Goal: Transaction & Acquisition: Obtain resource

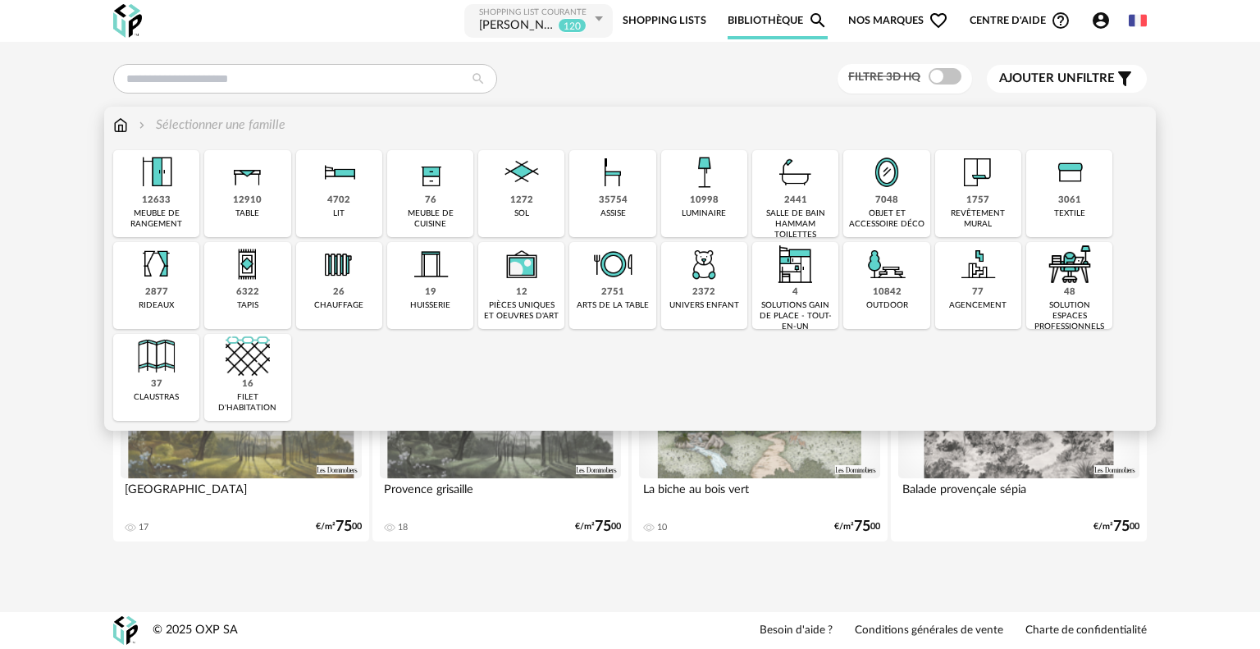
click at [711, 198] on div "10998" at bounding box center [704, 200] width 29 height 12
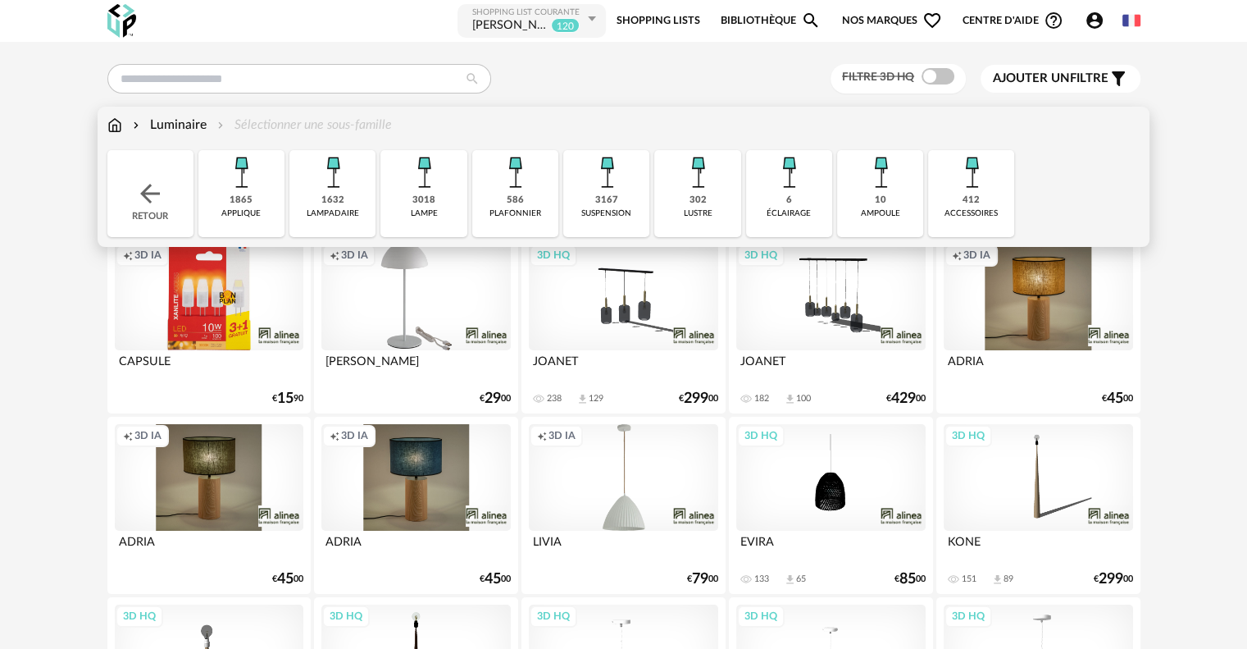
click at [590, 188] on img at bounding box center [607, 172] width 44 height 44
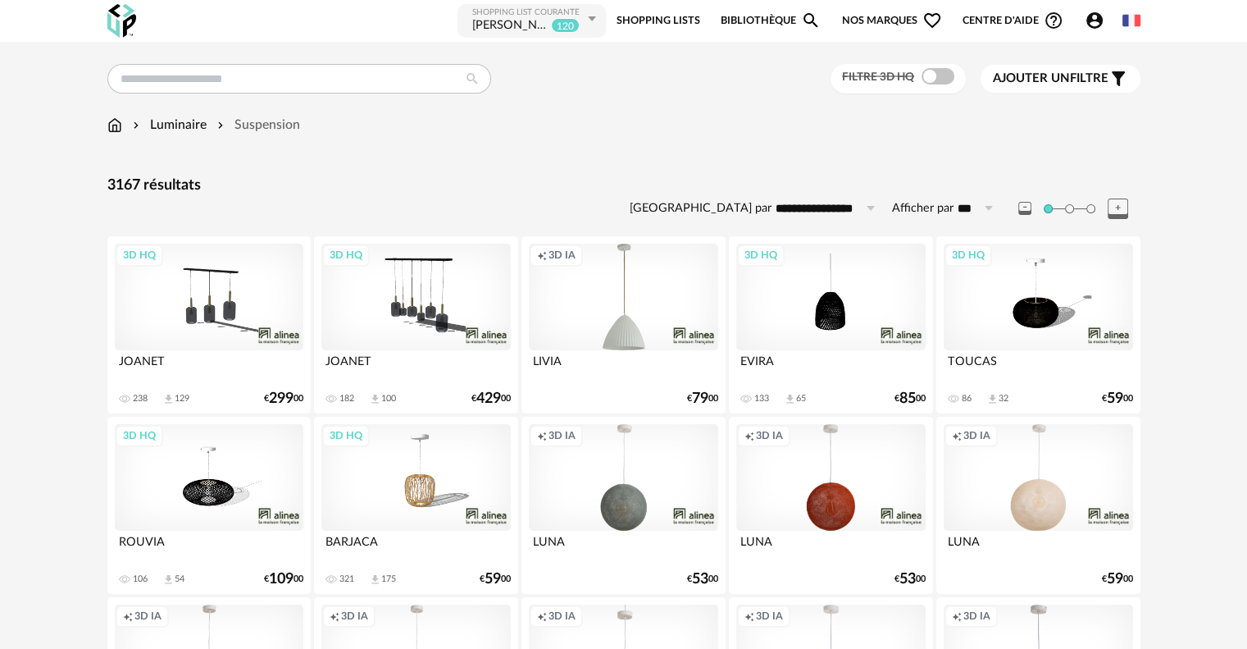
click at [1013, 83] on span "Ajouter un" at bounding box center [1031, 78] width 77 height 12
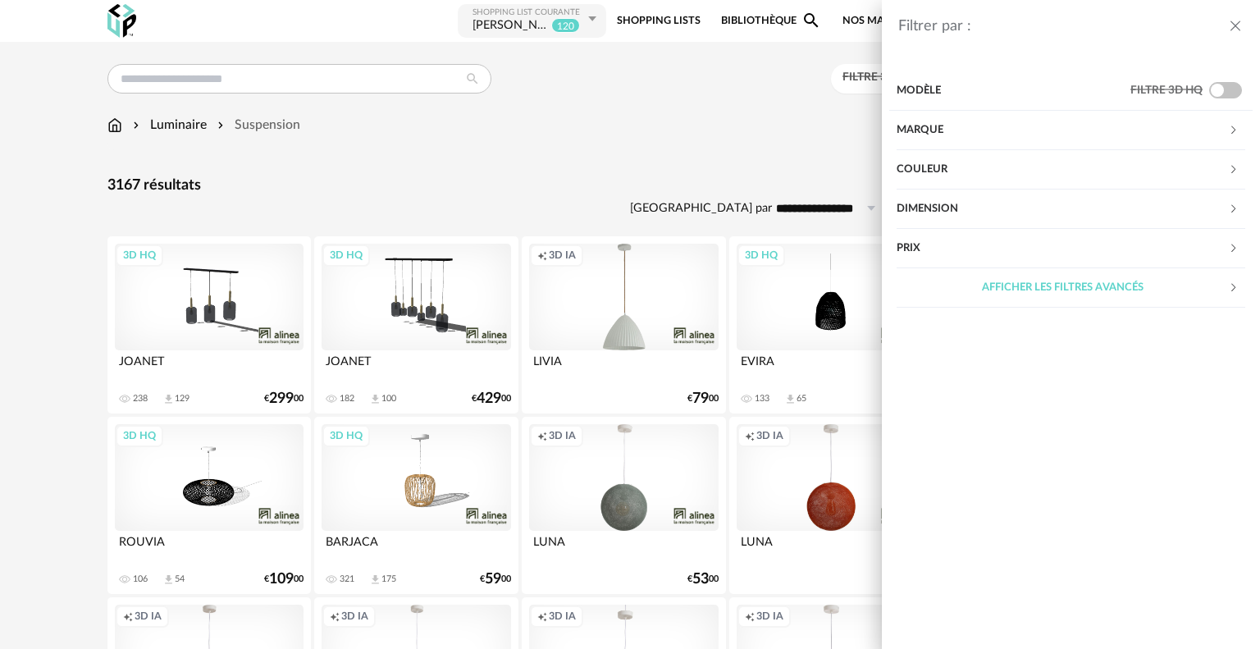
click at [956, 171] on div "Couleur" at bounding box center [1061, 169] width 331 height 39
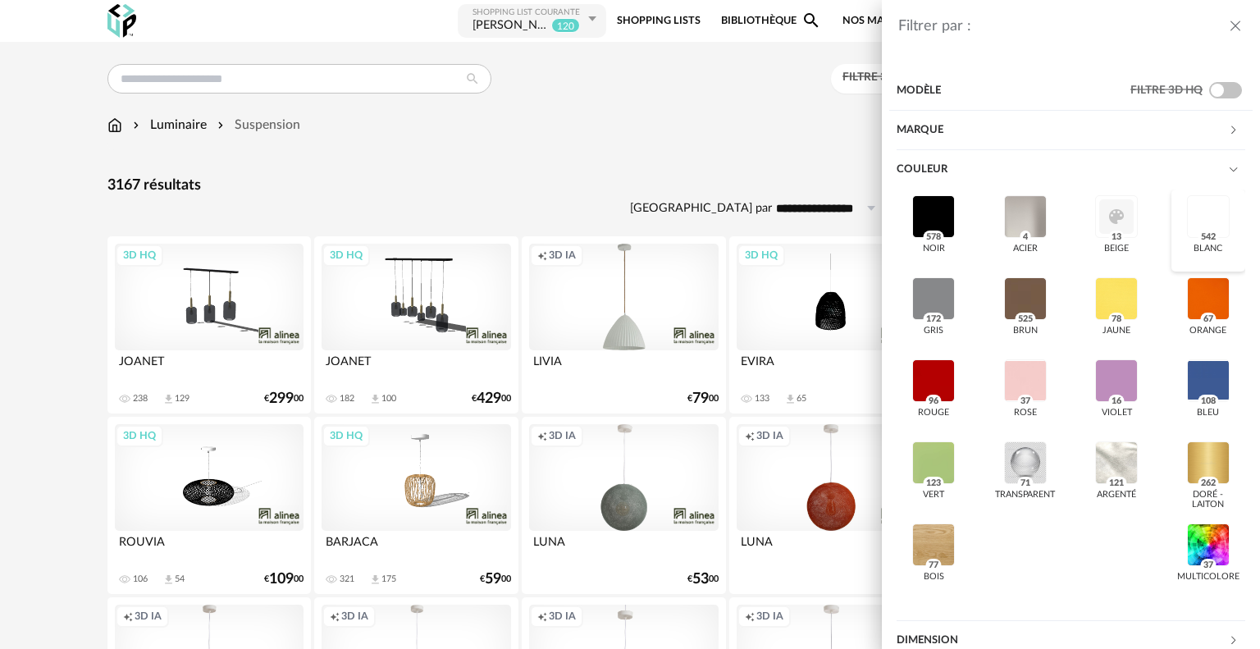
click at [1193, 212] on div at bounding box center [1208, 216] width 43 height 43
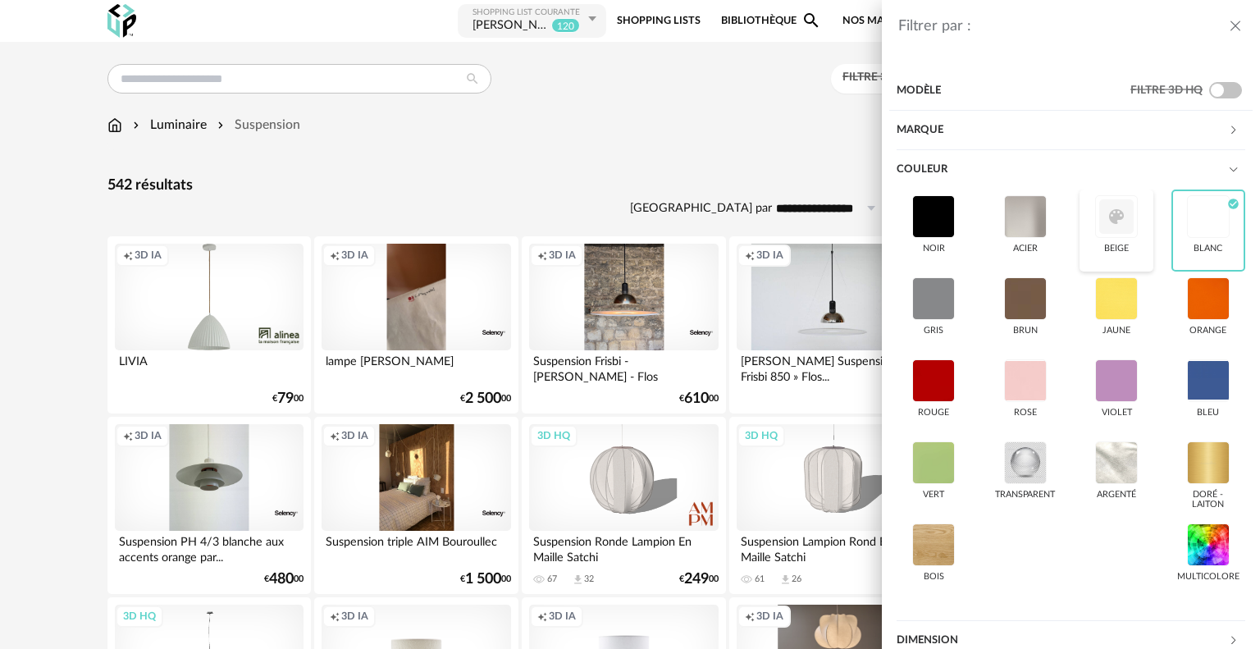
click at [1100, 214] on div at bounding box center [1116, 216] width 43 height 43
click at [691, 103] on div "Filtrer par : Modèle Filtre 3D HQ Marque &tradition 12 101 Copenhagen 0 366 Con…" at bounding box center [630, 324] width 1260 height 649
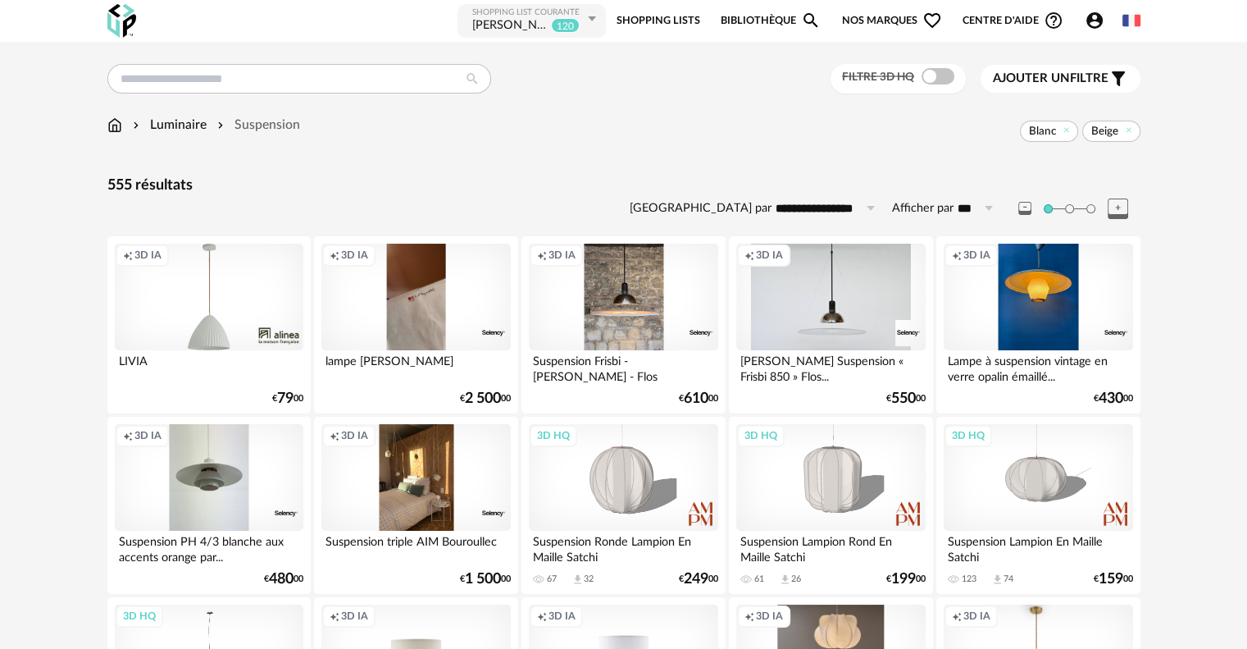
click at [833, 203] on input "**********" at bounding box center [828, 208] width 113 height 26
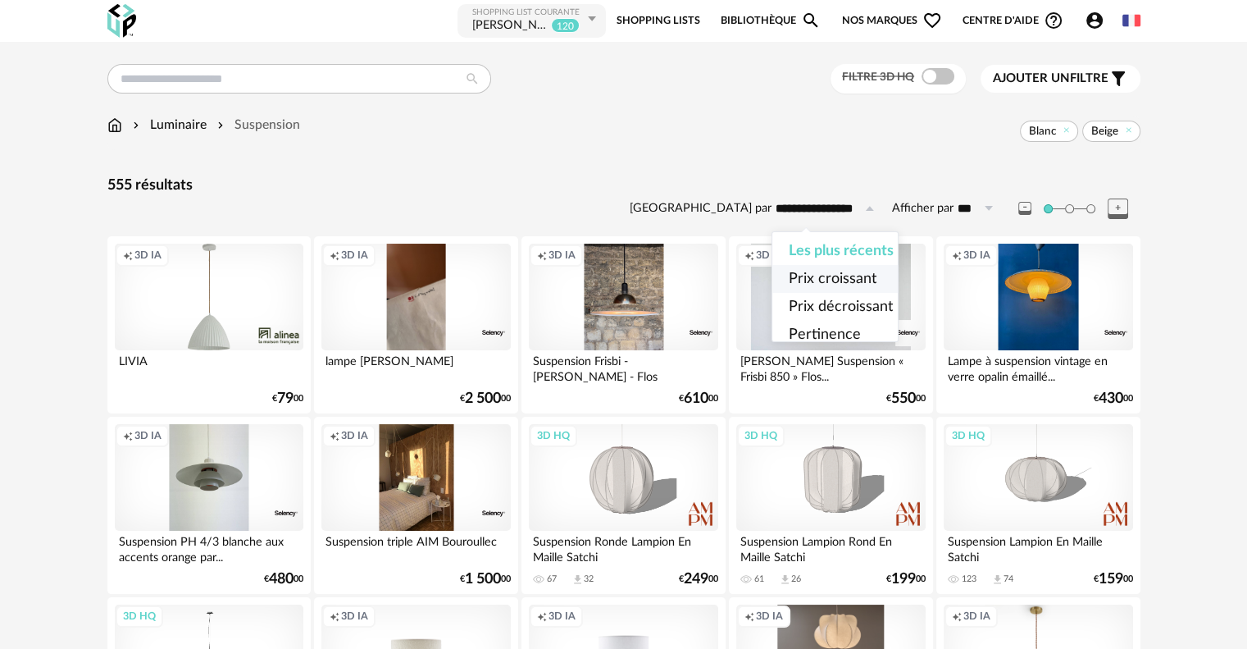
click at [862, 283] on span "Prix croissant" at bounding box center [833, 278] width 88 height 15
type input "**********"
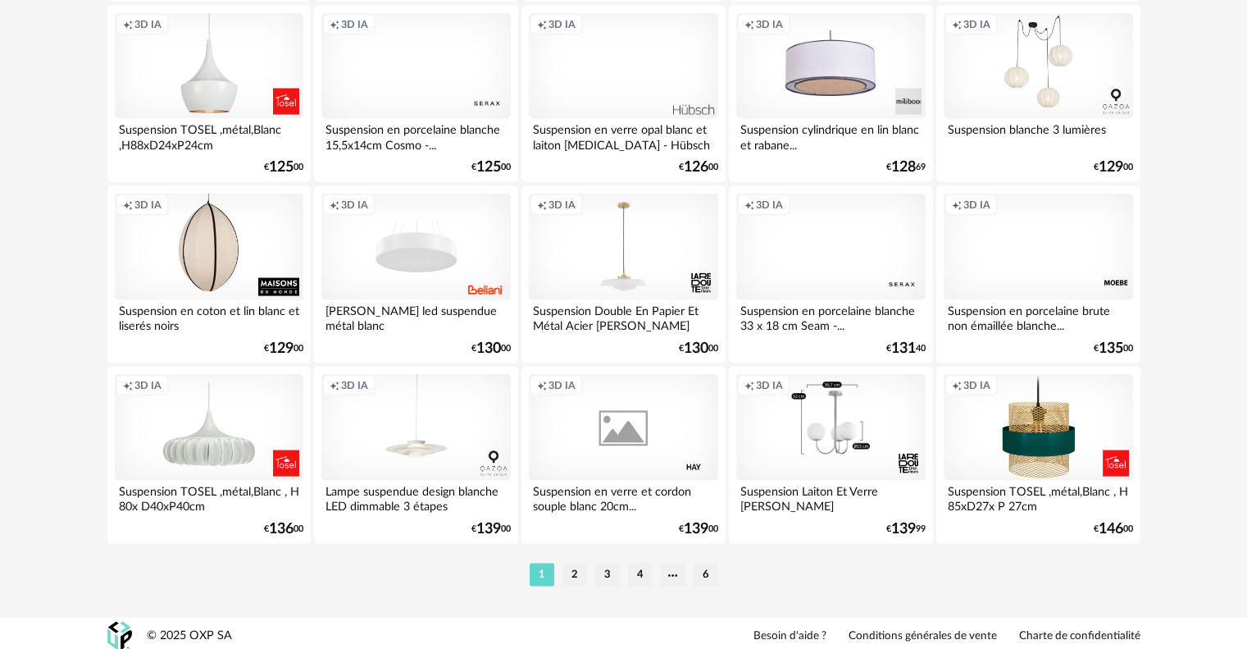
scroll to position [3307, 0]
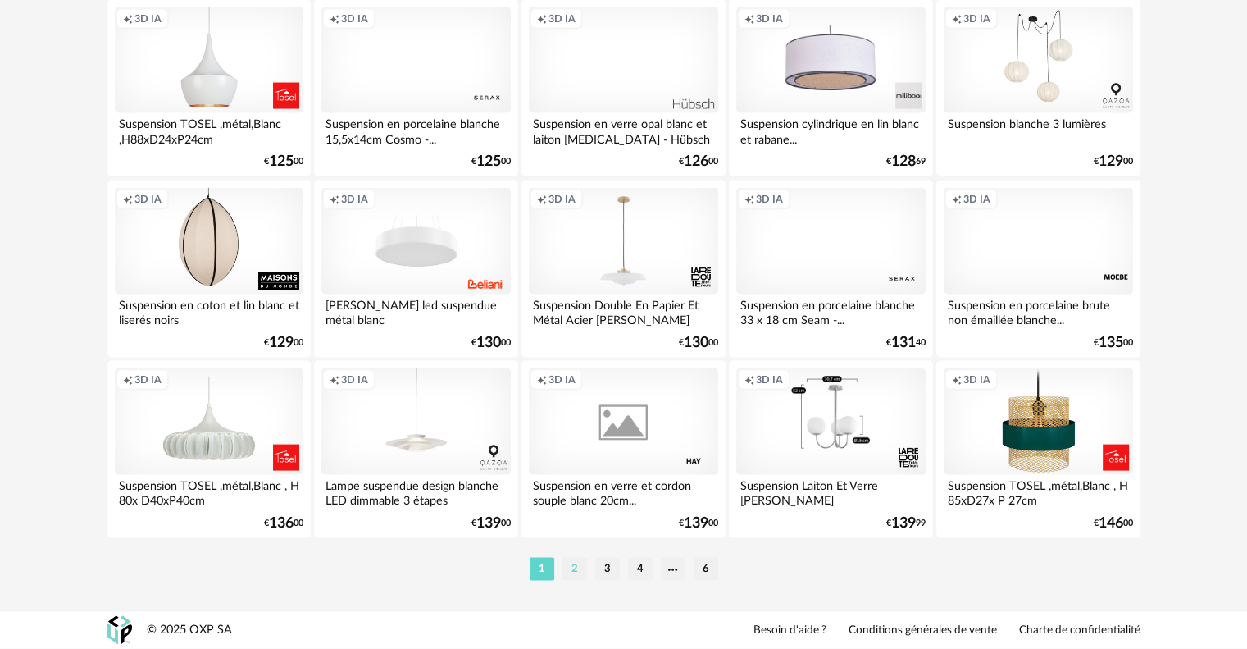
click at [573, 572] on li "2" at bounding box center [575, 569] width 25 height 23
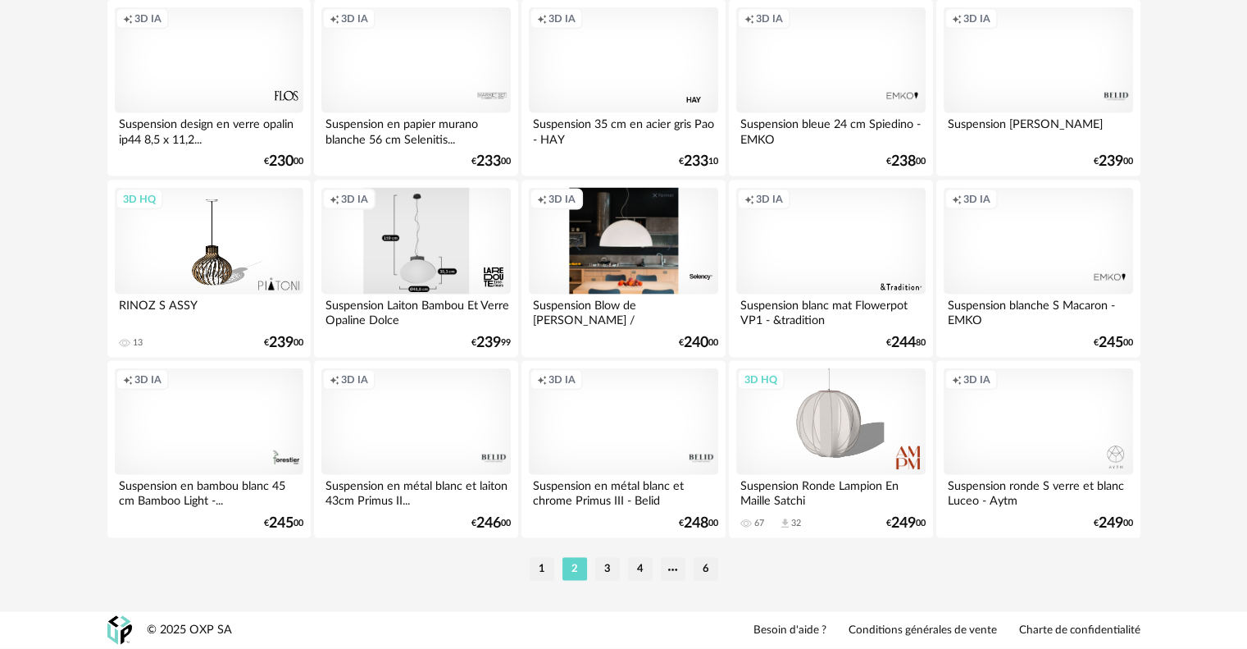
scroll to position [3307, 0]
click at [610, 567] on li "3" at bounding box center [607, 569] width 25 height 23
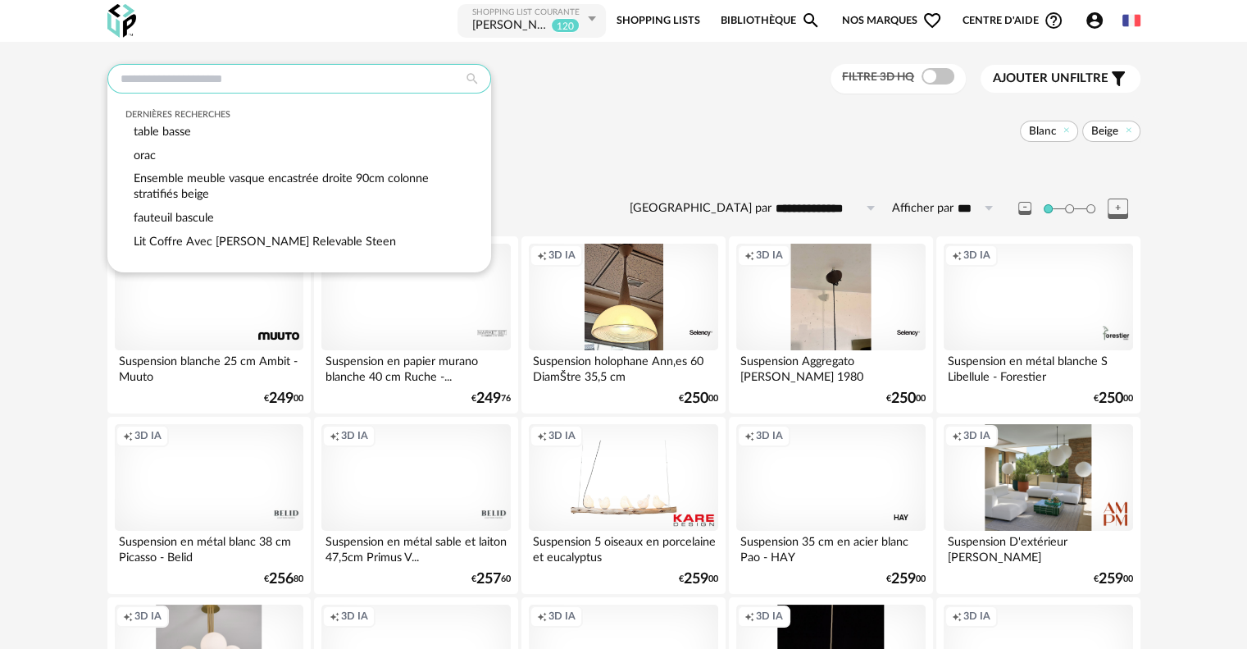
paste input "*****"
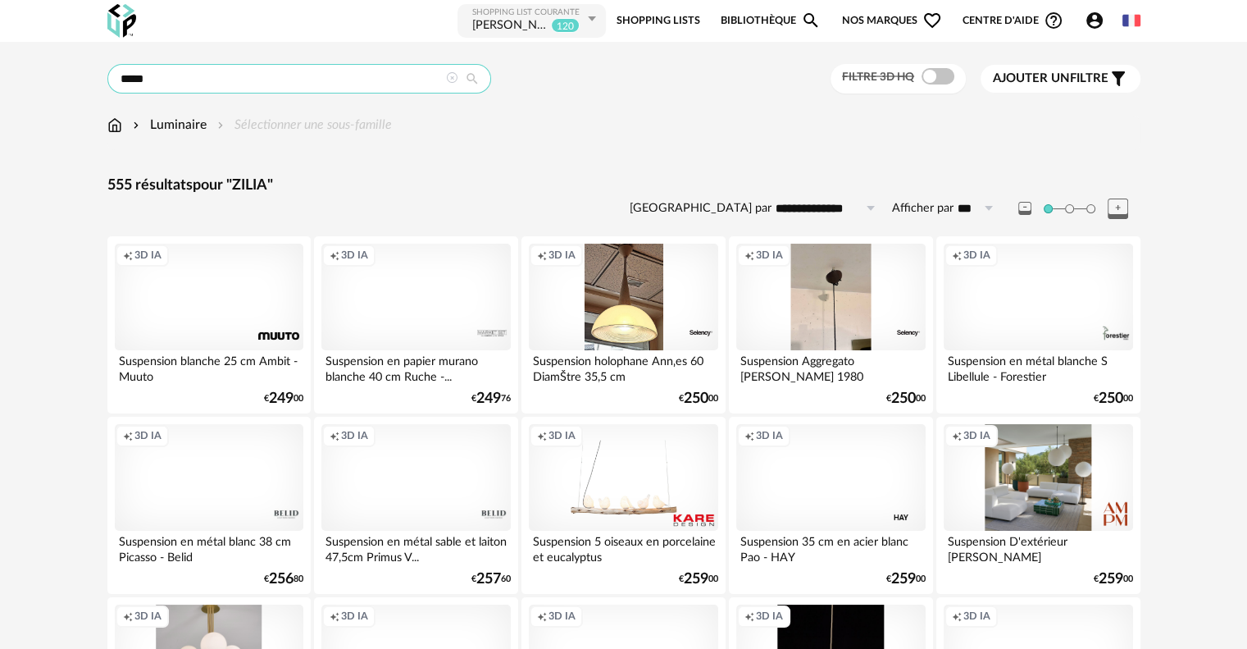
type input "*****"
type input "**********"
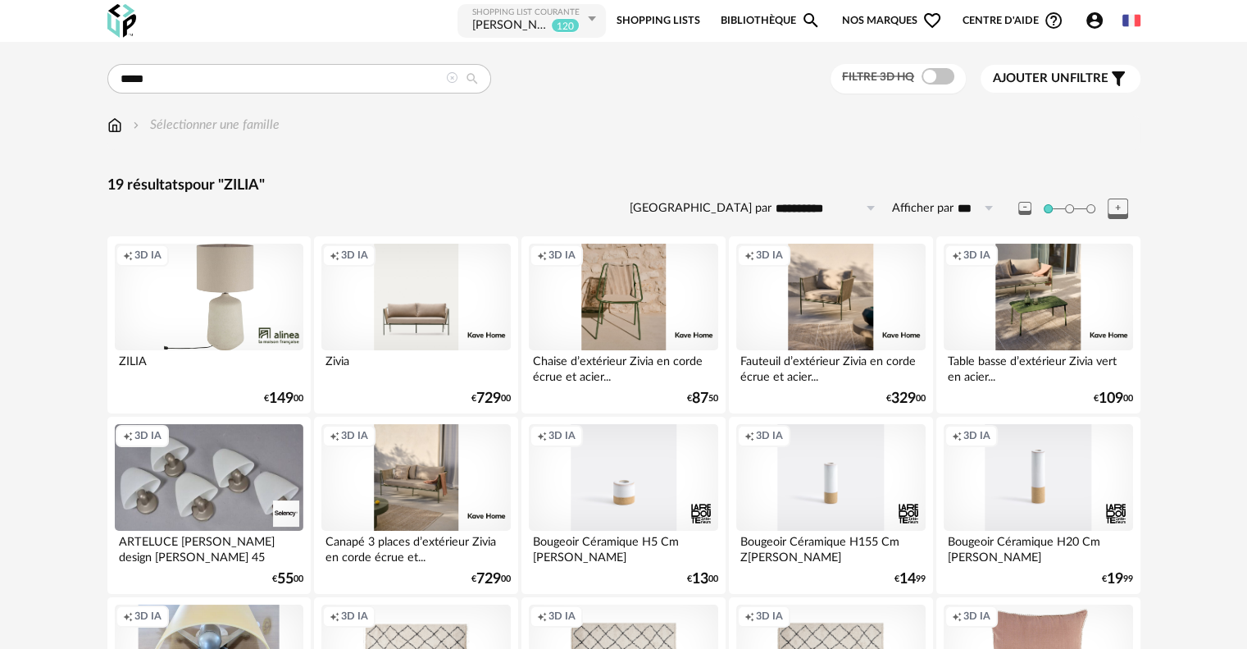
click at [287, 310] on div "Creation icon 3D IA" at bounding box center [209, 297] width 189 height 107
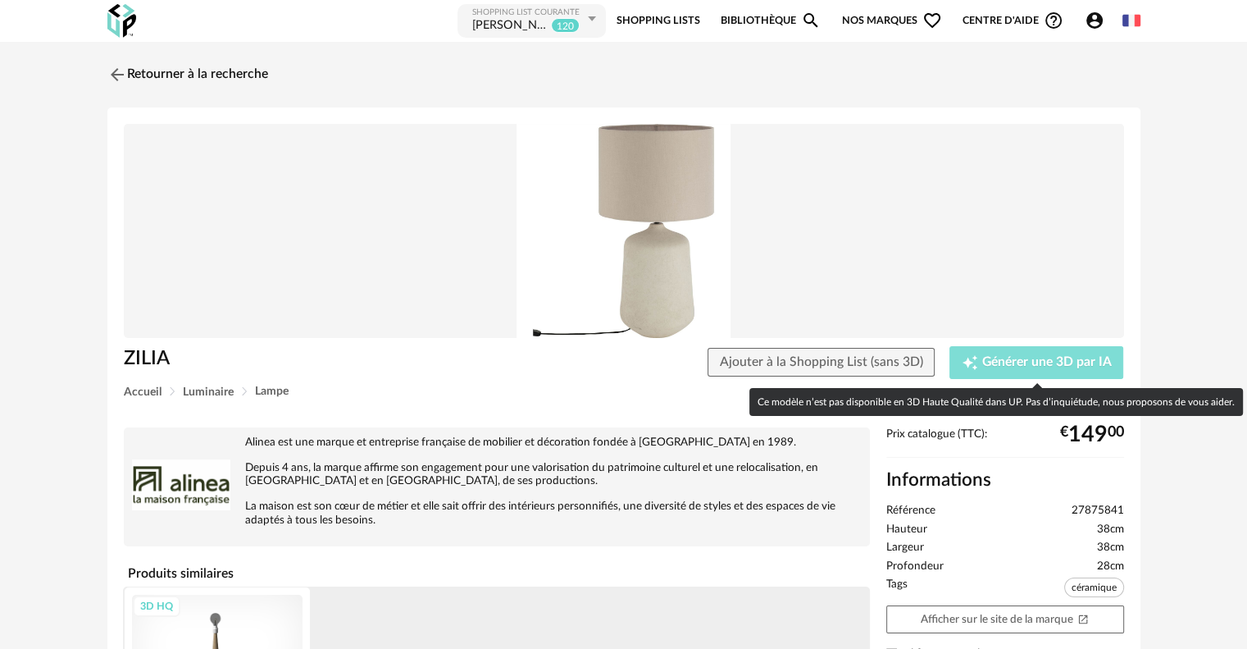
click at [1086, 361] on span "Générer une 3D par IA" at bounding box center [1047, 362] width 130 height 13
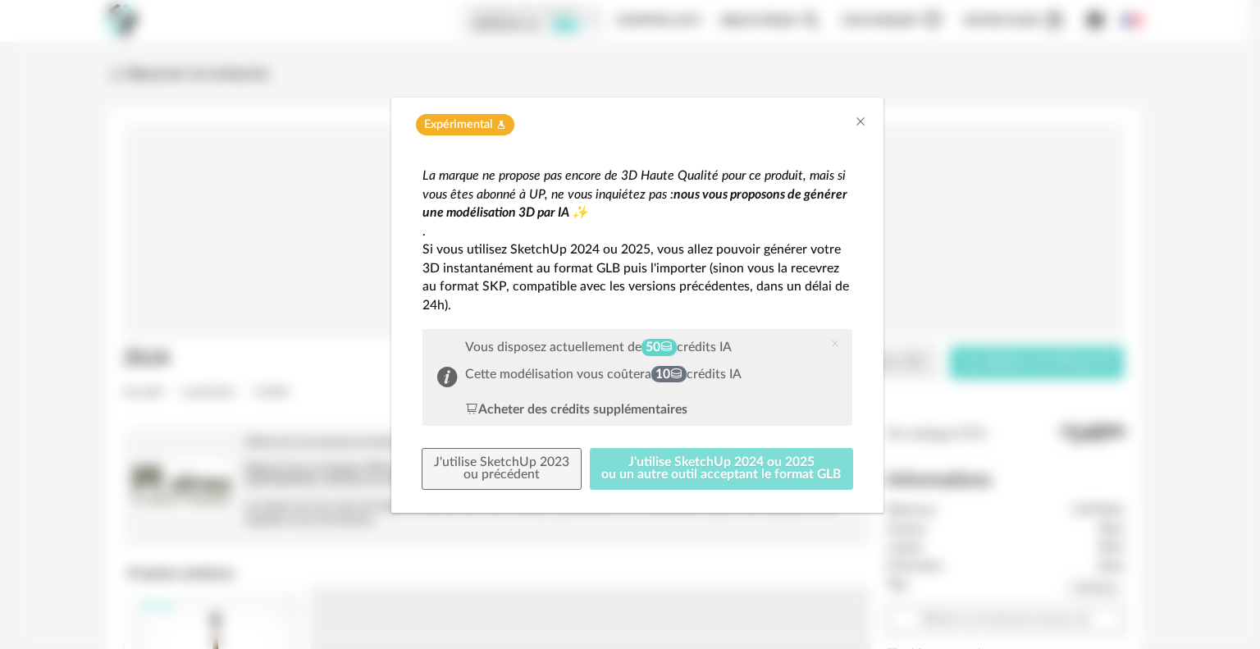
click at [627, 464] on button "J'utilise SketchUp 2024 ou 2025 ou un autre outil acceptant le format GLB" at bounding box center [722, 469] width 264 height 43
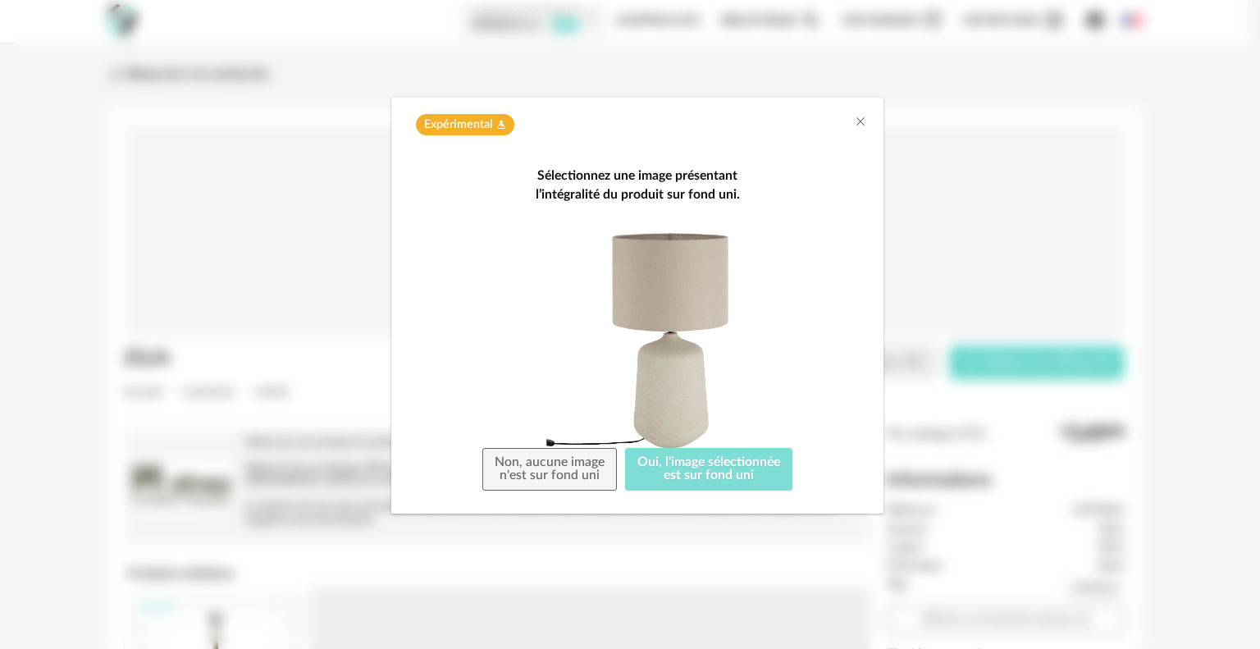
click at [649, 467] on button "Oui, l'image sélectionnée est sur fond uni" at bounding box center [708, 469] width 167 height 43
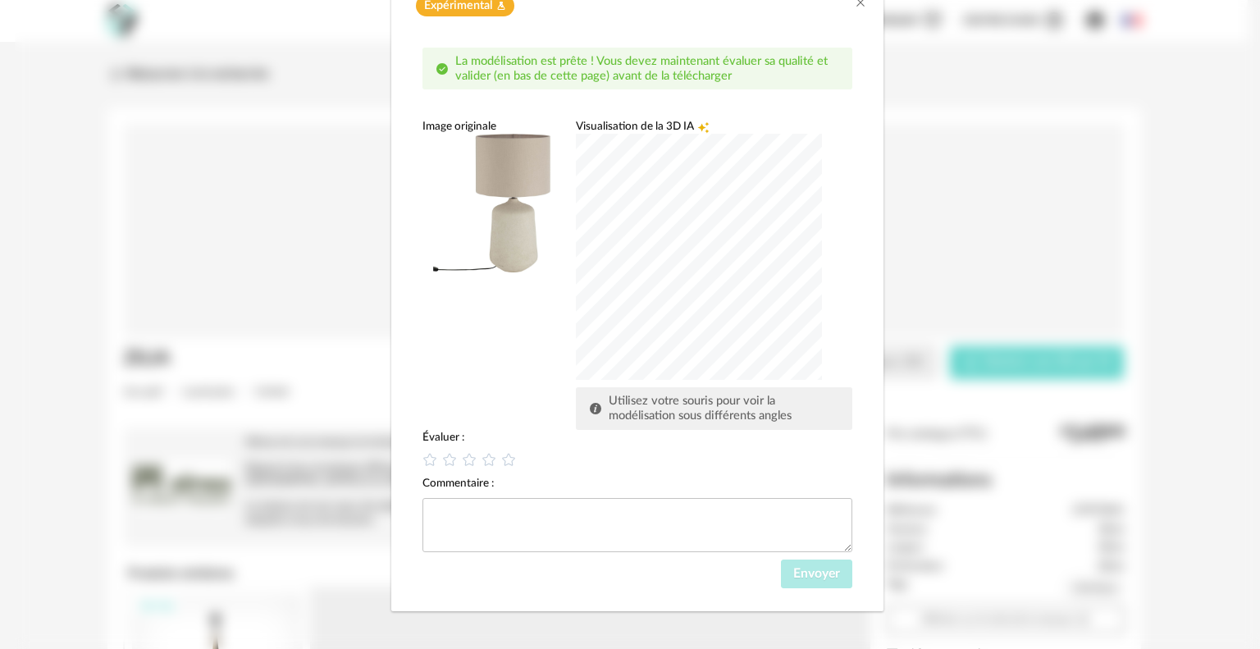
scroll to position [121, 0]
click at [481, 458] on icon "dialog" at bounding box center [489, 456] width 17 height 17
click at [807, 576] on button "Envoyer" at bounding box center [816, 572] width 71 height 30
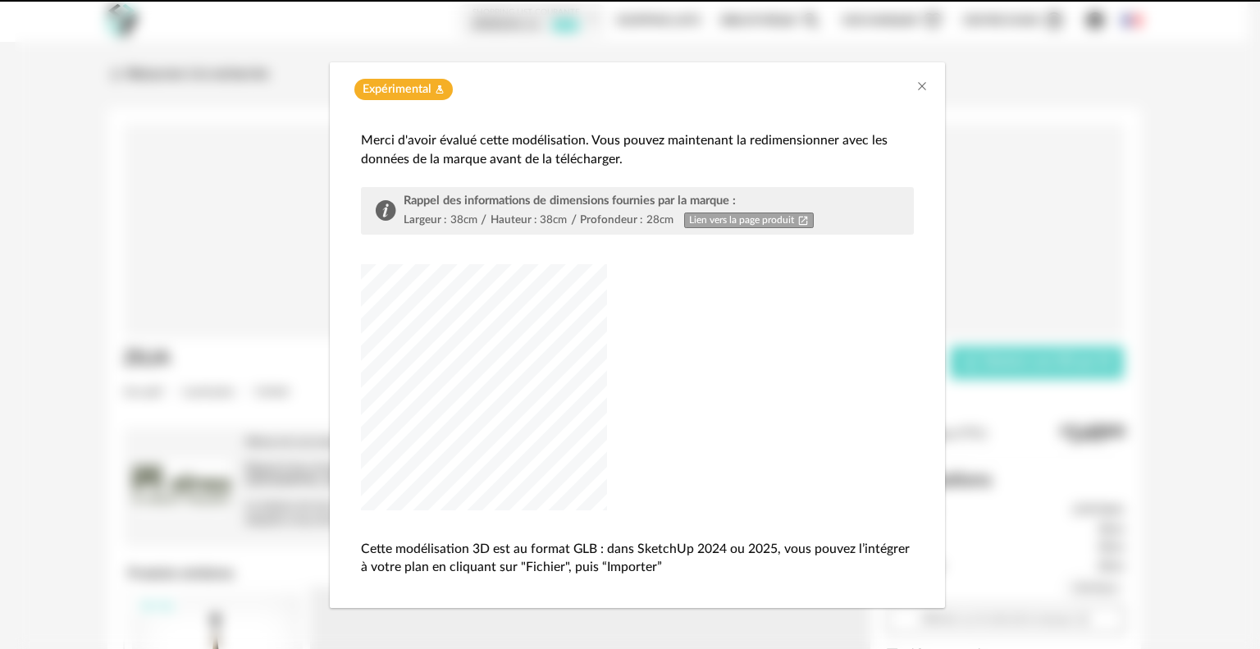
scroll to position [34, 0]
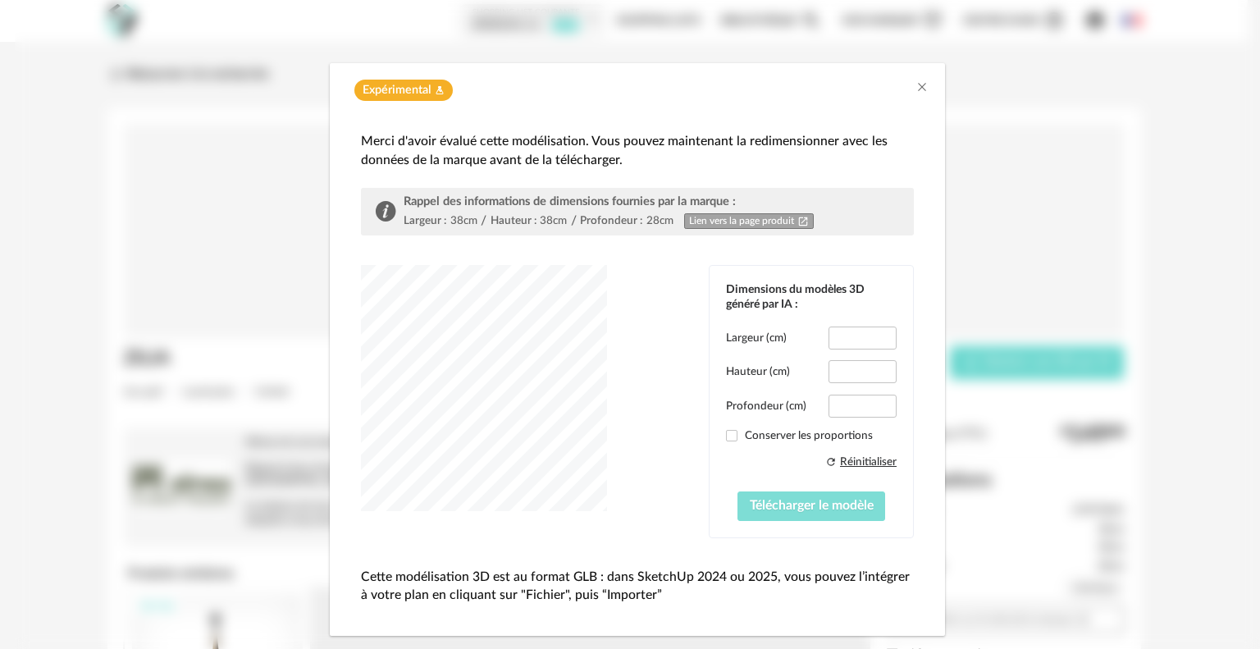
click at [798, 509] on span "Télécharger le modèle" at bounding box center [812, 505] width 124 height 13
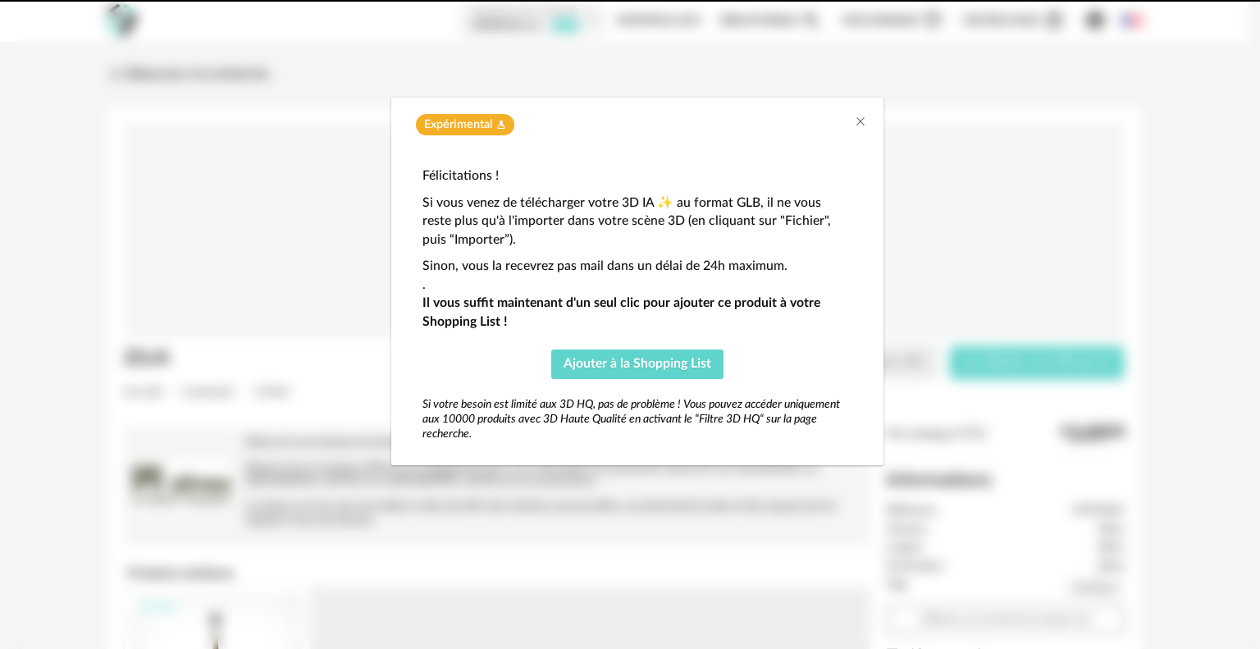
scroll to position [0, 0]
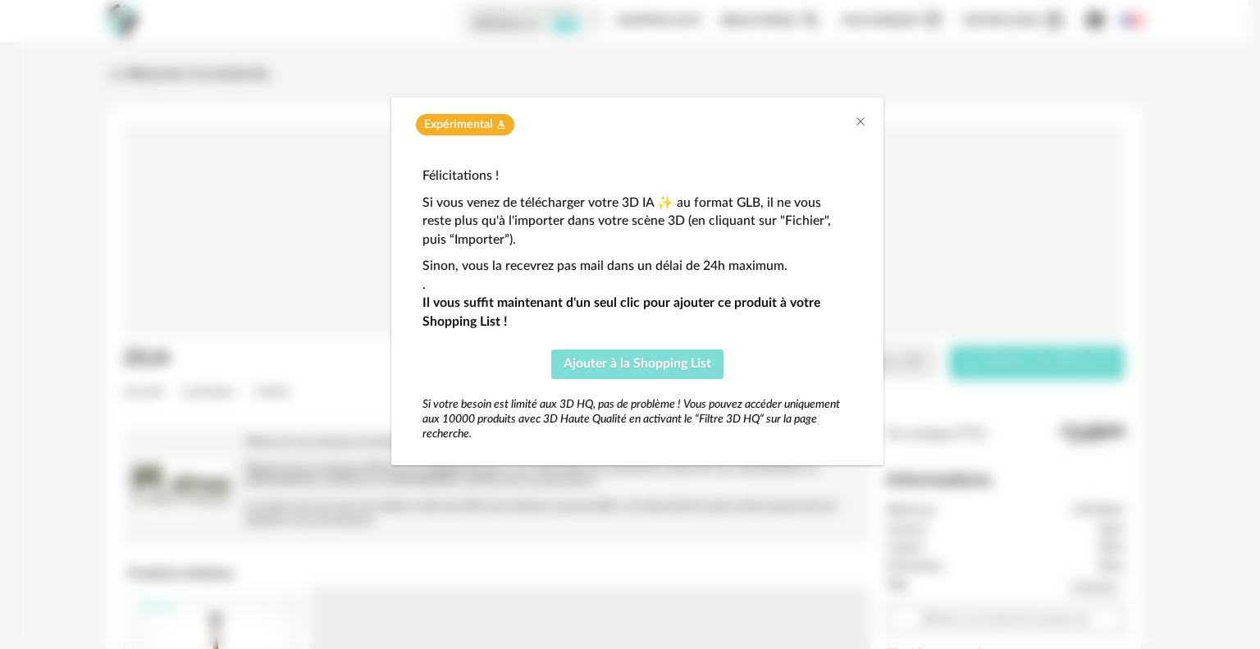
click at [690, 355] on button "Ajouter à la Shopping List" at bounding box center [637, 364] width 172 height 30
